Goal: Find specific page/section: Find specific page/section

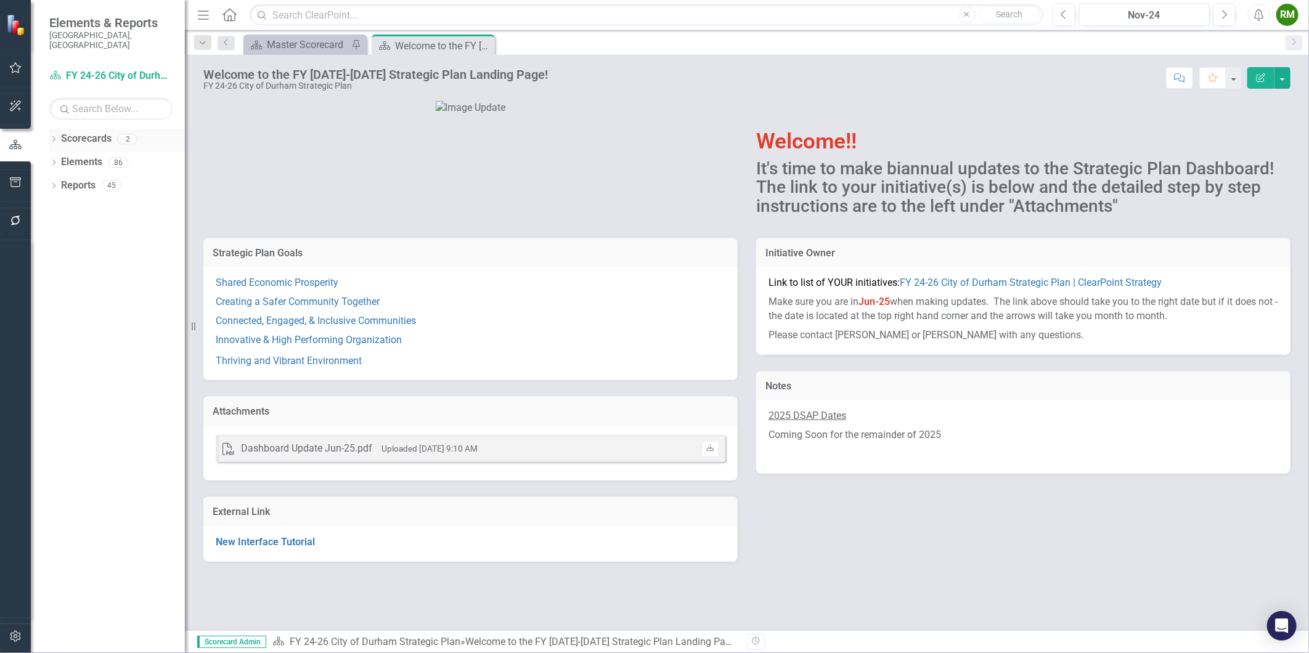
click at [61, 132] on link "Scorecards" at bounding box center [86, 139] width 51 height 14
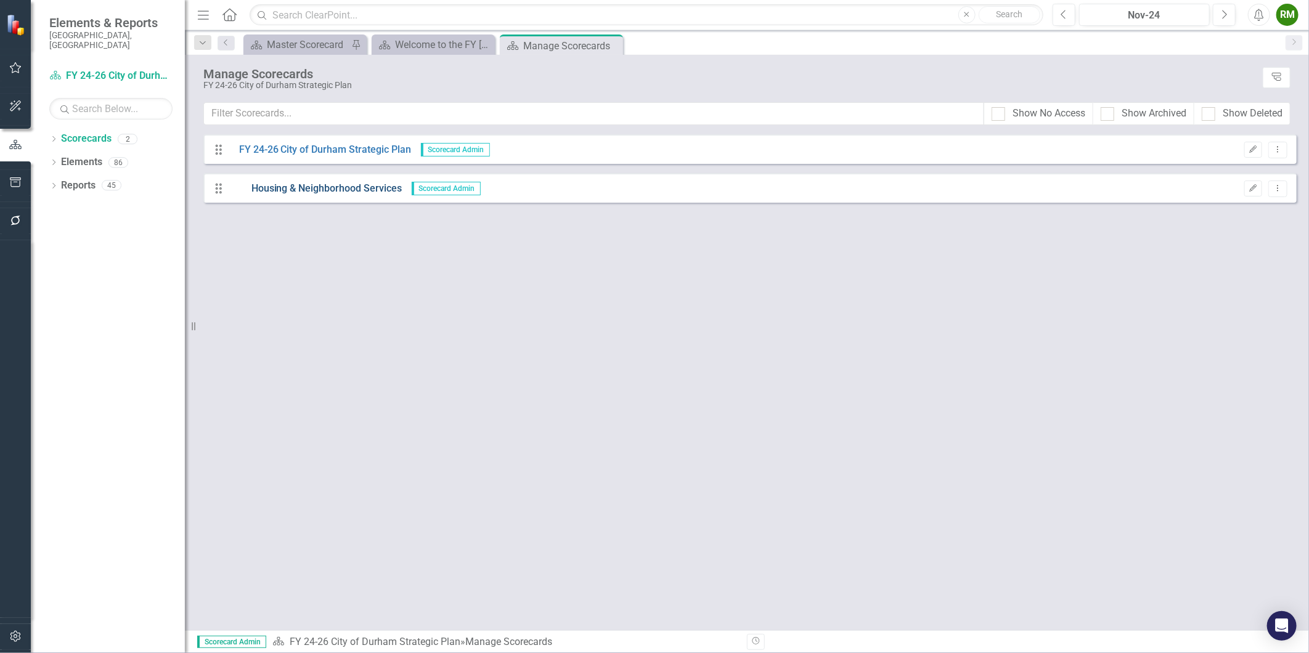
click at [256, 186] on link "Housing & Neighborhood Services" at bounding box center [316, 189] width 173 height 14
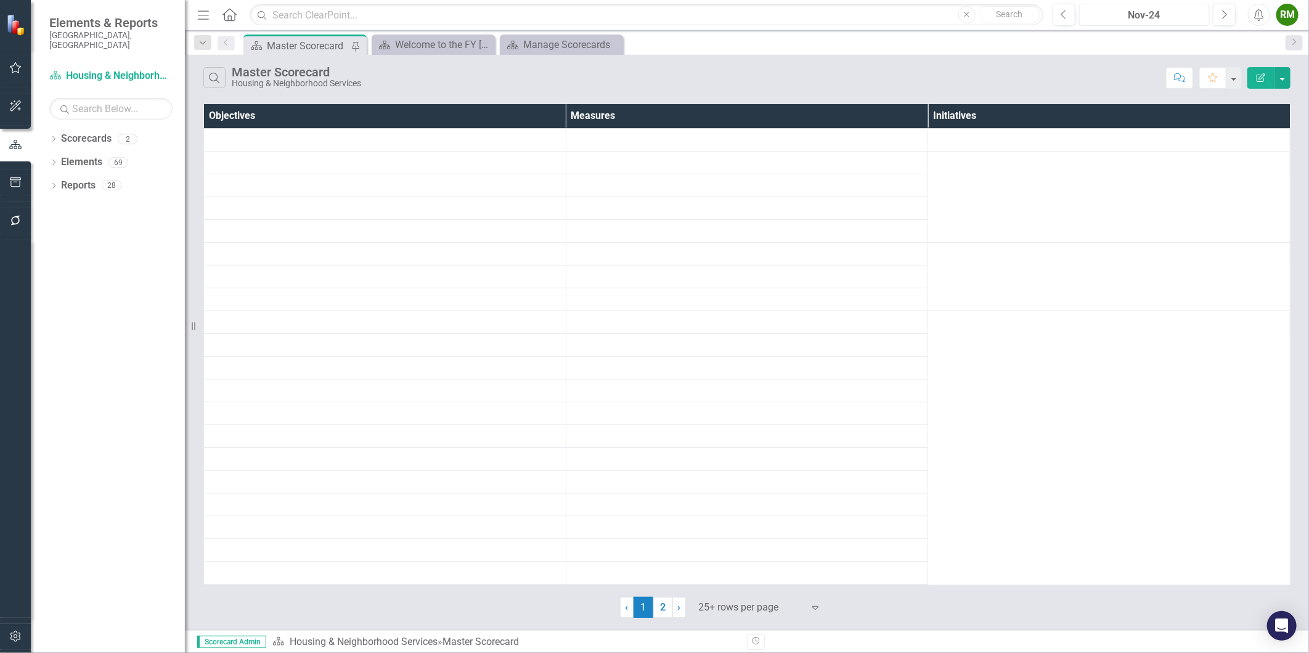
click at [1168, 4] on button "Nov-24" at bounding box center [1144, 15] width 131 height 22
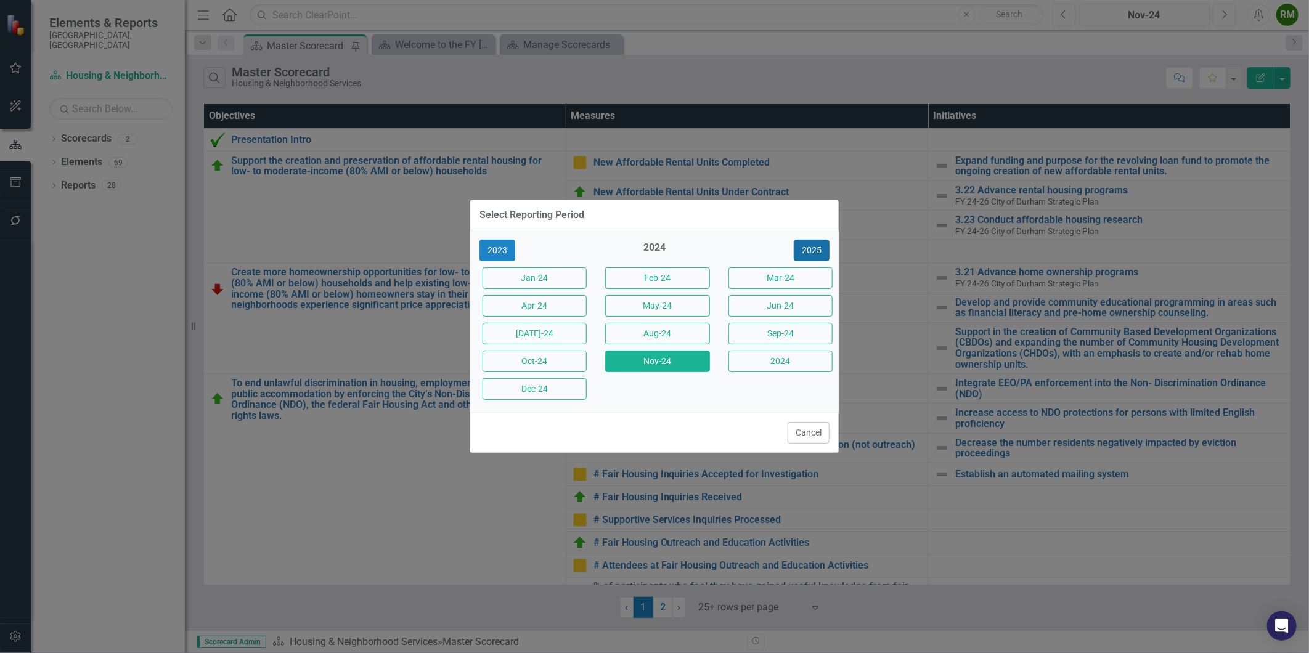
click at [810, 245] on button "2025" at bounding box center [812, 251] width 36 height 22
click at [666, 334] on button "Aug-25" at bounding box center [657, 334] width 104 height 22
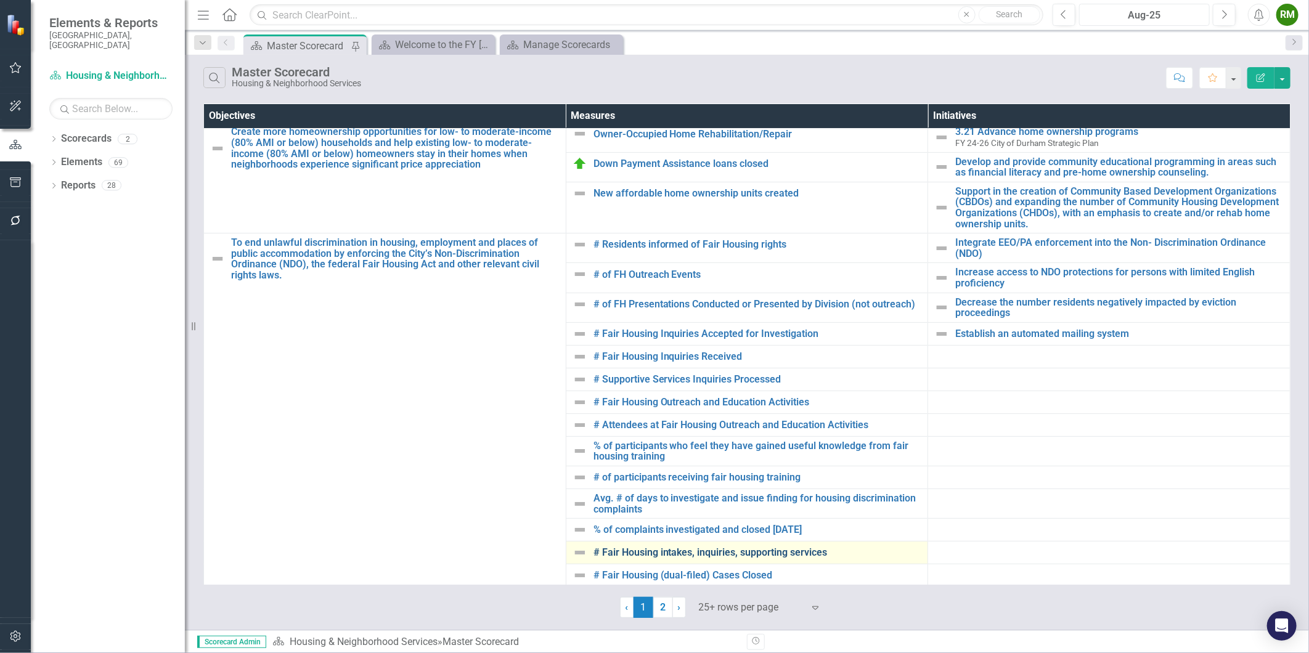
scroll to position [137, 0]
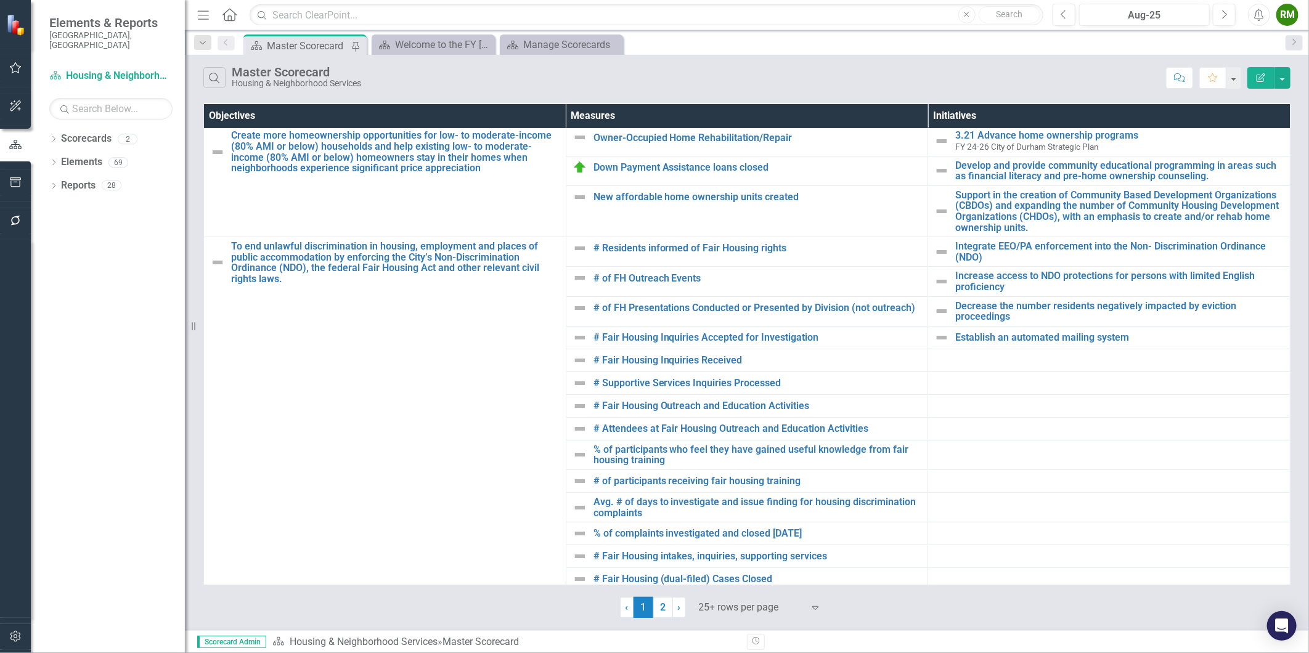
click at [726, 614] on div at bounding box center [751, 608] width 105 height 17
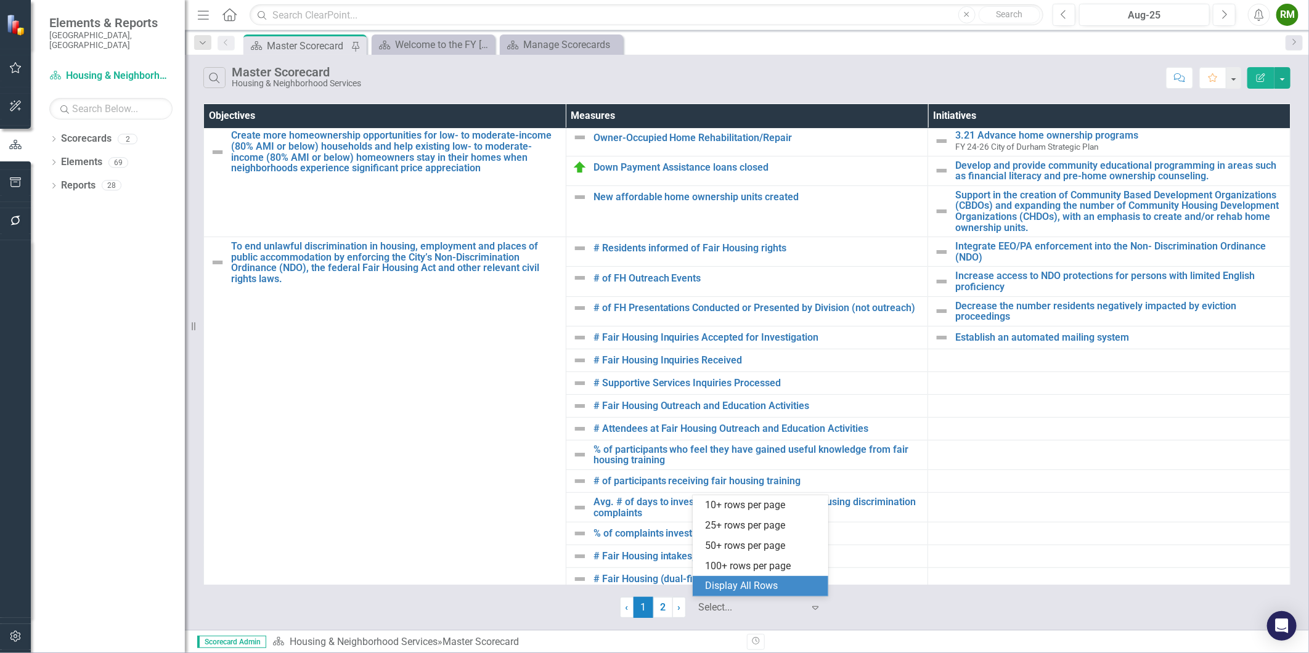
click at [743, 591] on div "Display All Rows" at bounding box center [763, 587] width 116 height 14
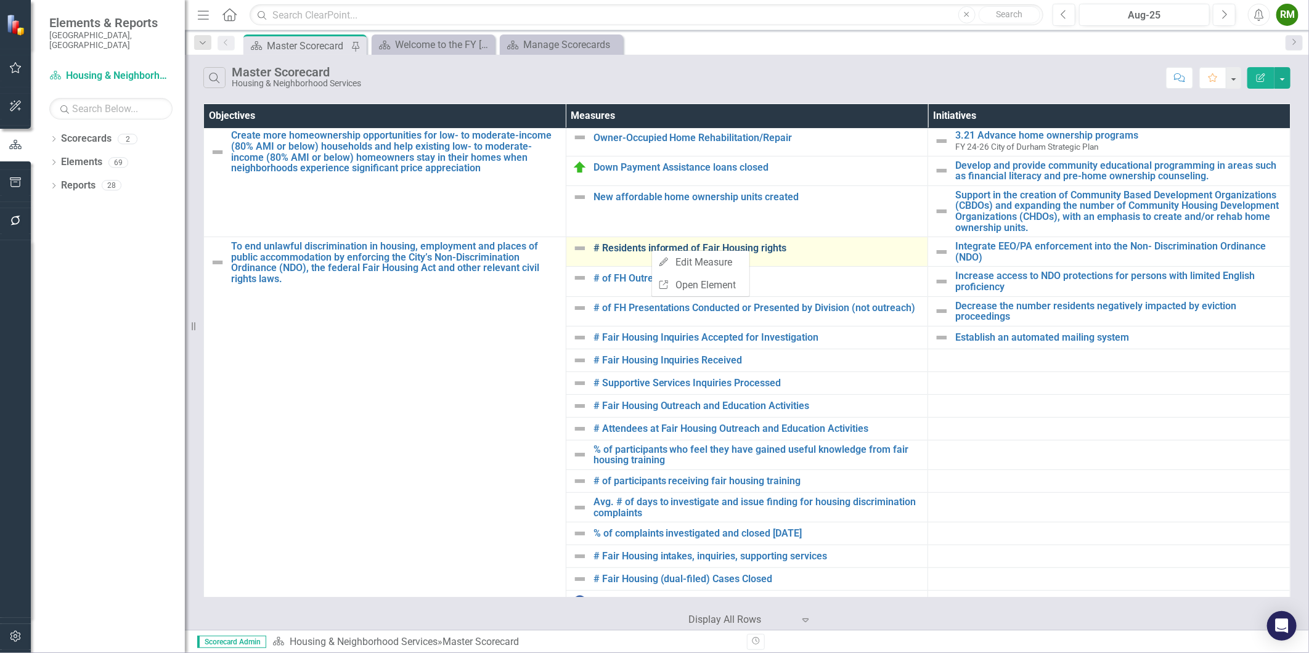
click at [621, 249] on link "# Residents informed of Fair Housing rights" at bounding box center [758, 248] width 329 height 11
